Goal: Register for event/course

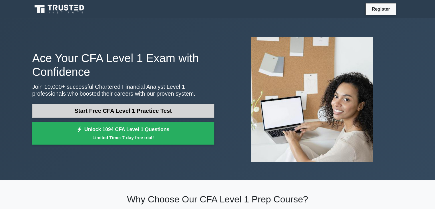
click at [136, 111] on link "Start Free CFA Level 1 Practice Test" at bounding box center [123, 111] width 182 height 14
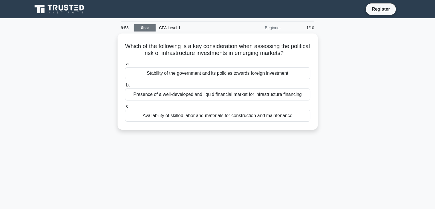
click at [143, 31] on link "Stop" at bounding box center [144, 27] width 21 height 7
